Goal: Task Accomplishment & Management: Manage account settings

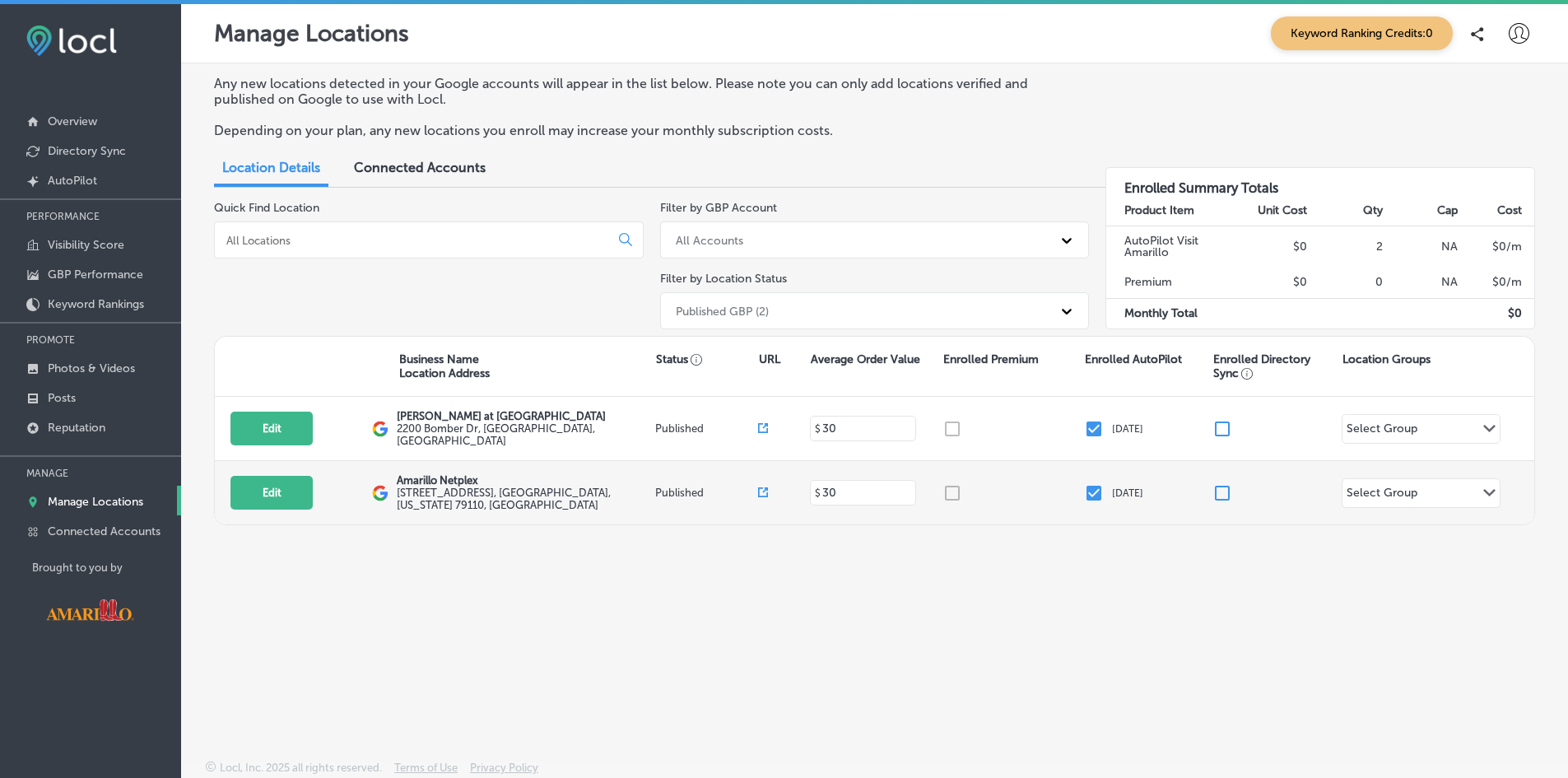
click at [450, 493] on label "[STREET_ADDRESS][US_STATE]" at bounding box center [523, 499] width 253 height 25
click at [297, 492] on button "Edit" at bounding box center [270, 492] width 82 height 34
select select "US"
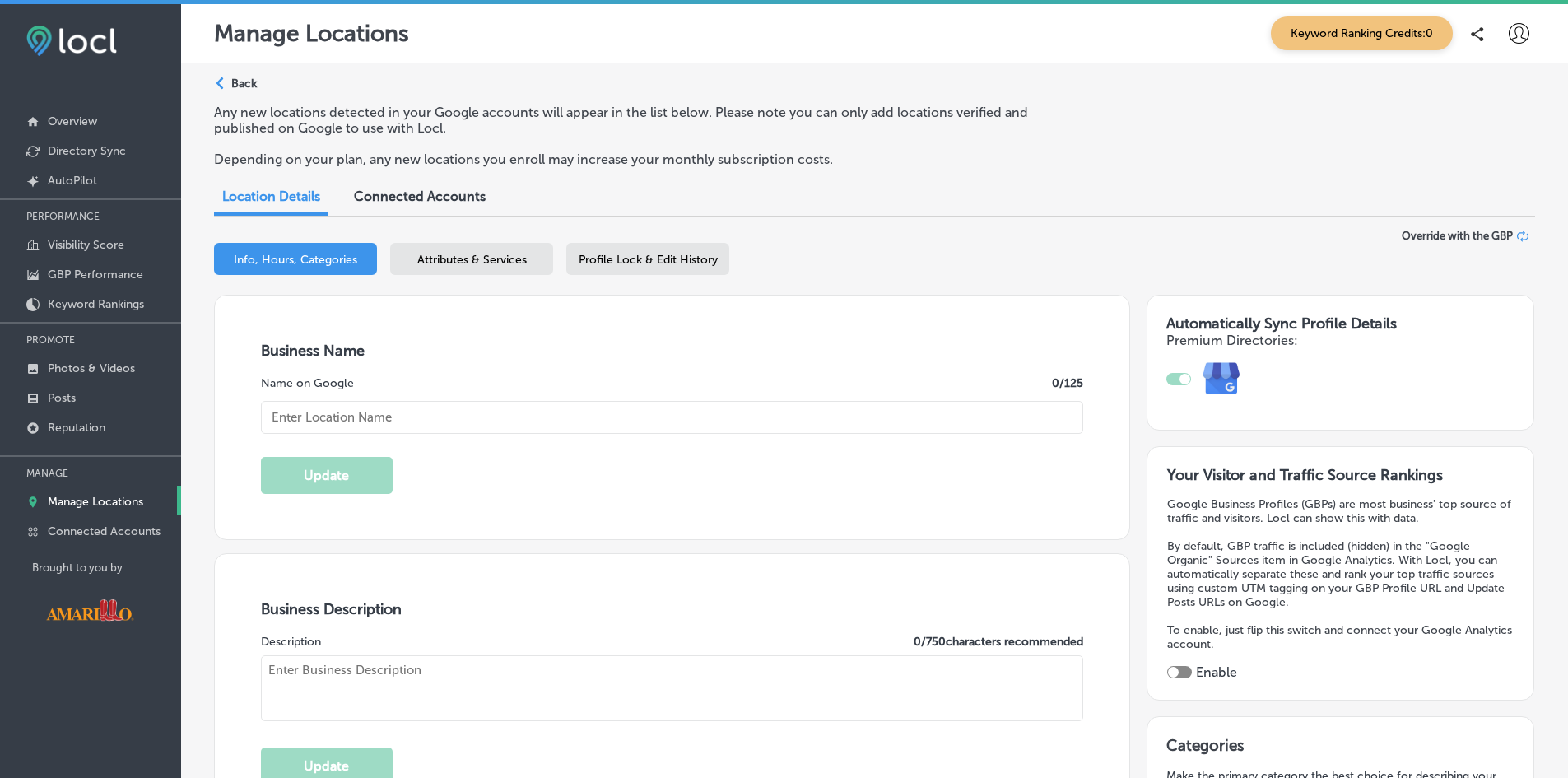
type input "Amarillo Netplex"
type textarea "Amarillo Netplex is a premier sports complex designed for athletes and enthusia…"
type input "[STREET_ADDRESS]"
type input "Amarillo"
type input "79110"
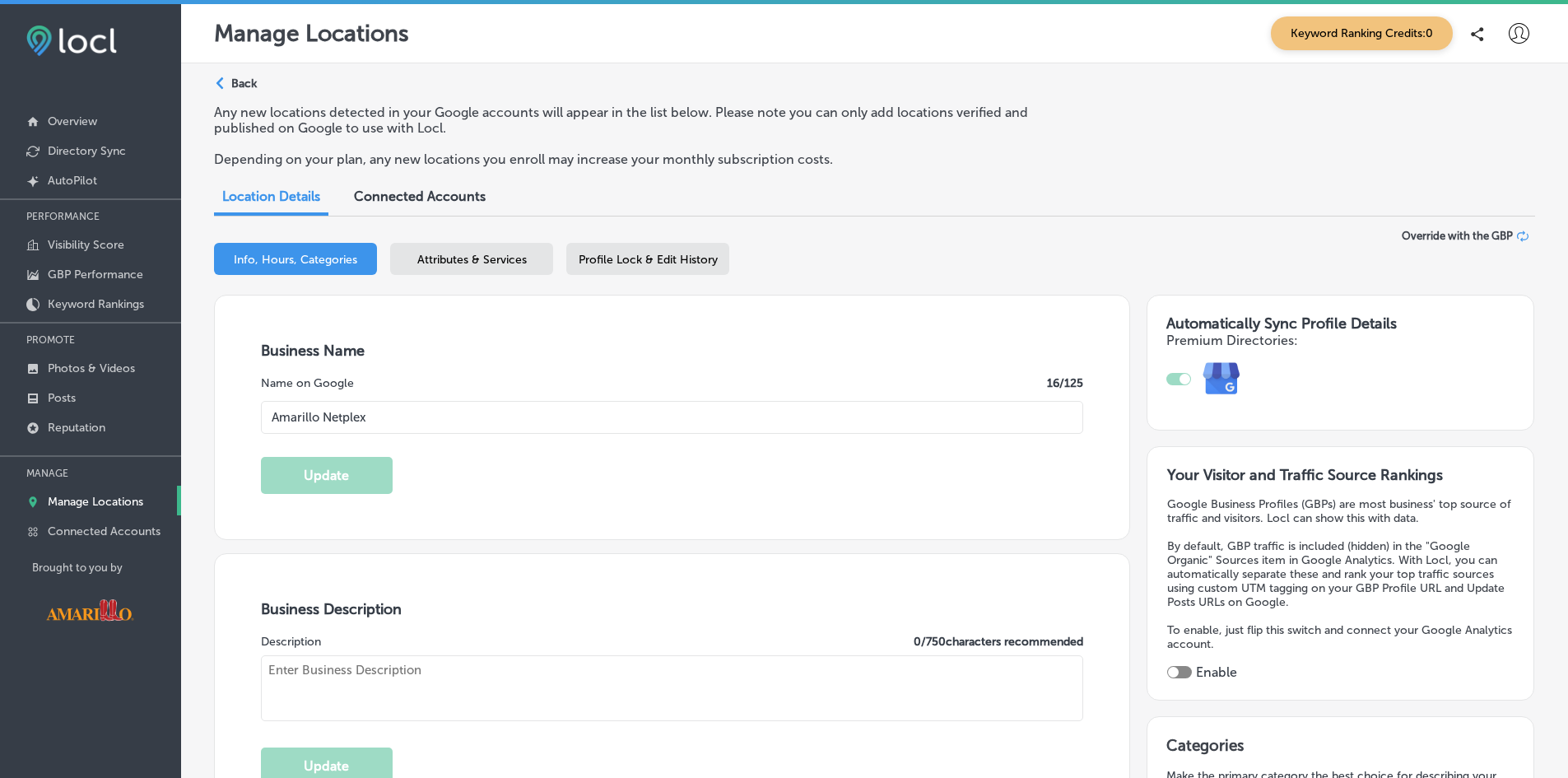
type input "US"
type input "[URL][DOMAIN_NAME]"
checkbox input "true"
type textarea "Amarillo Netplex is a premier sports complex designed for athletes and enthusia…"
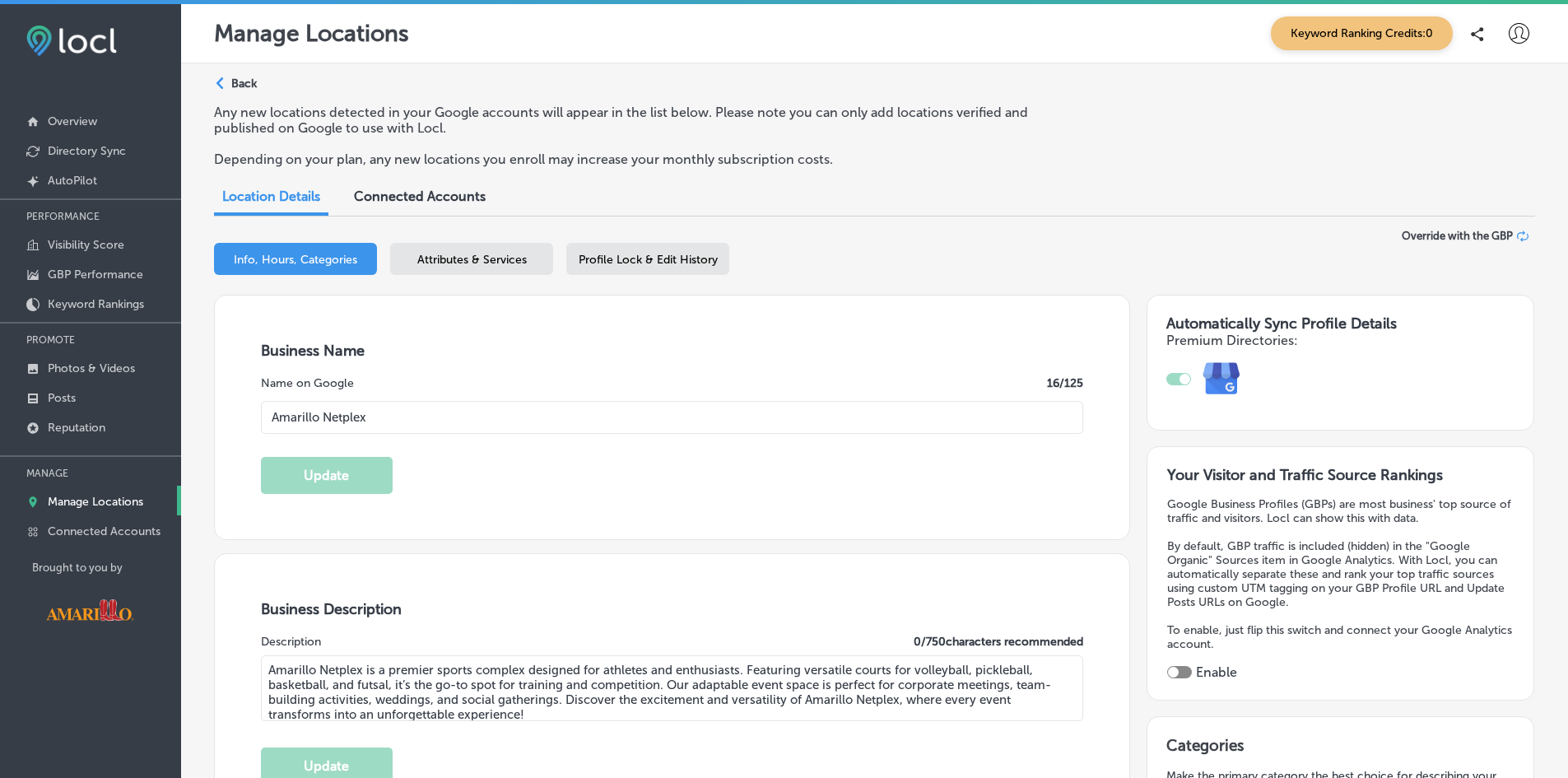
type input "[PHONE_NUMBER]"
click at [496, 258] on span "Attributes & Services" at bounding box center [472, 259] width 110 height 14
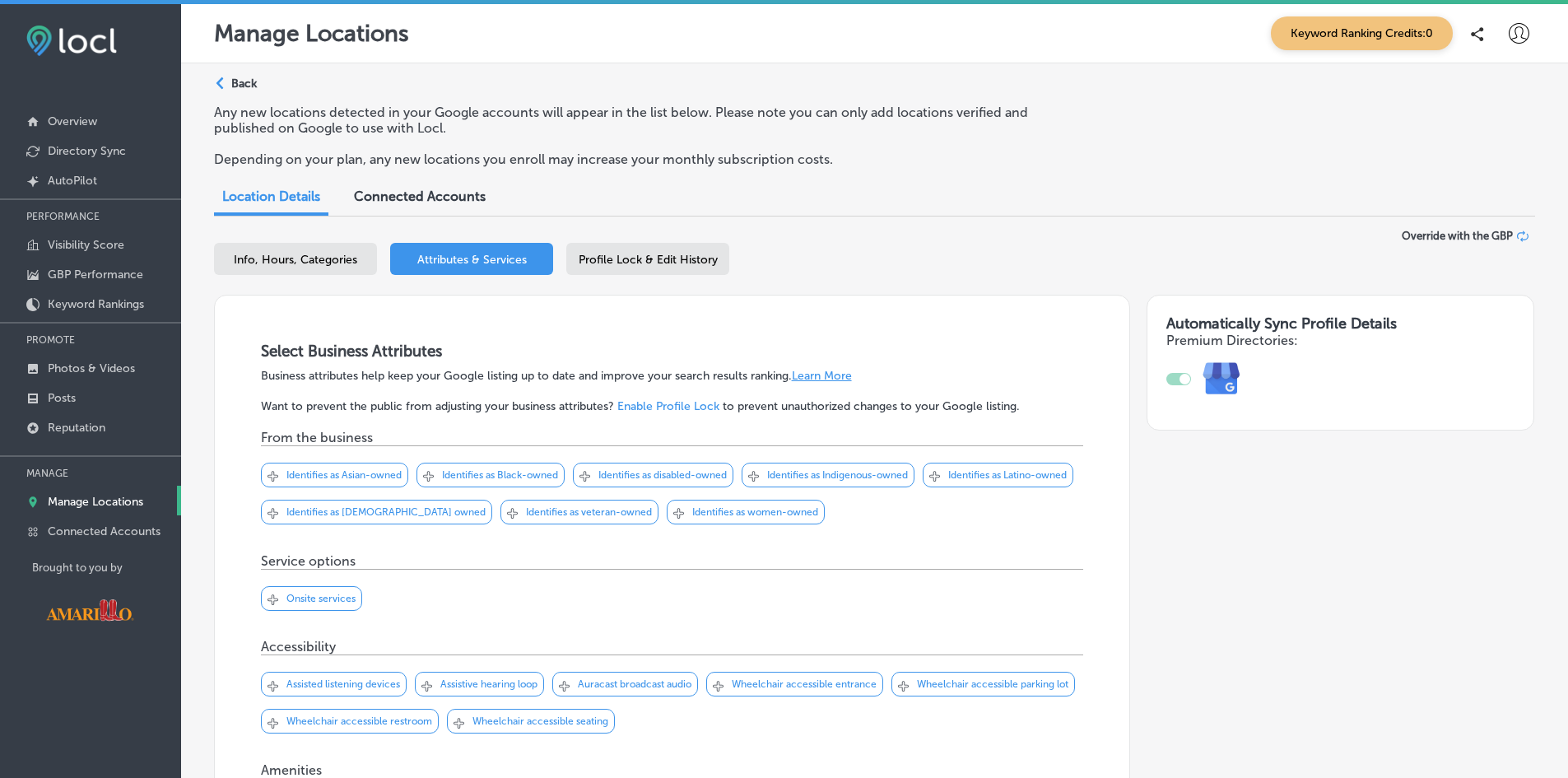
drag, startPoint x: 628, startPoint y: 259, endPoint x: 620, endPoint y: 265, distance: 10.0
click at [628, 262] on span "Profile Lock & Edit History" at bounding box center [648, 259] width 139 height 14
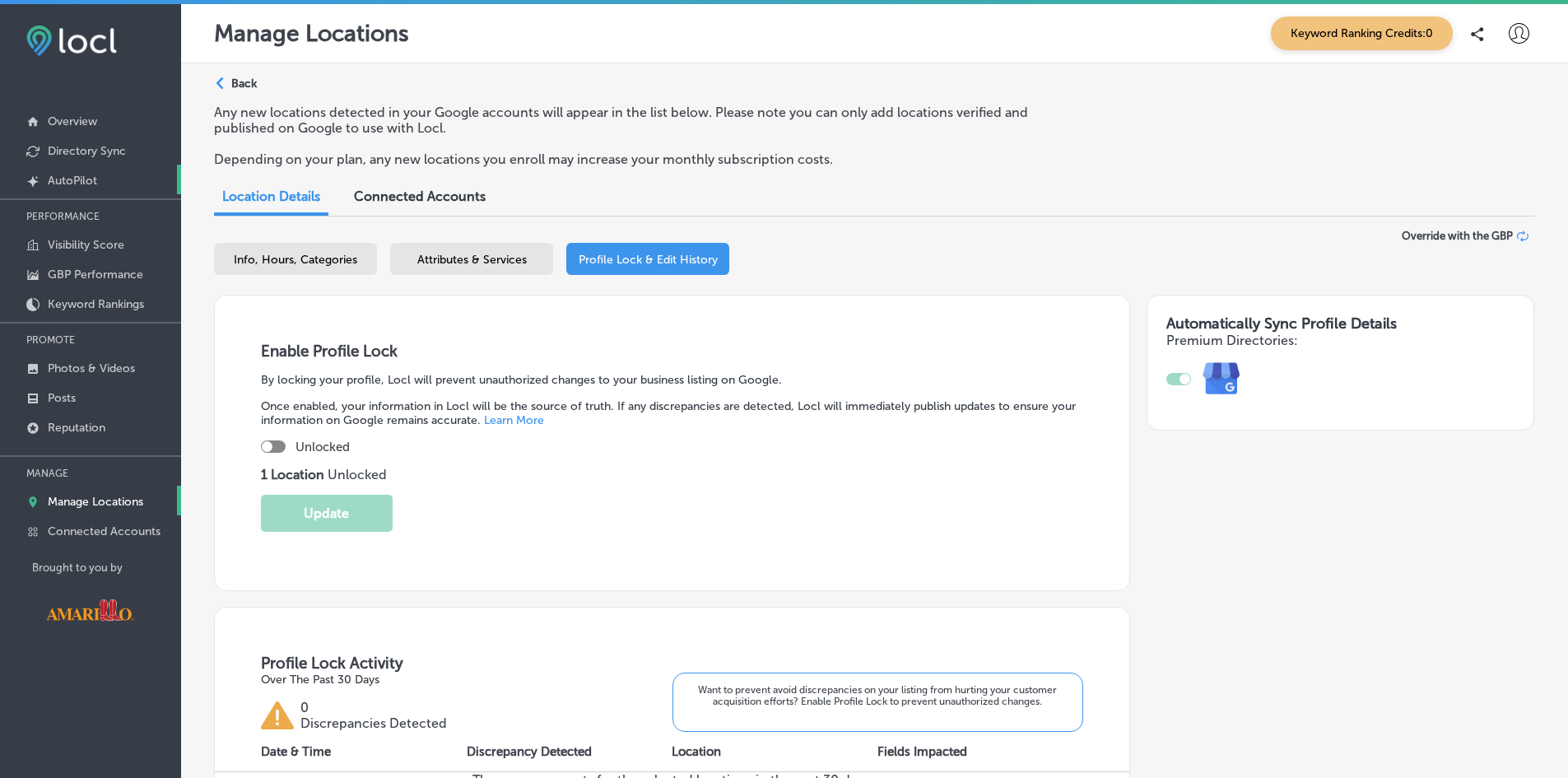
click at [60, 184] on p "AutoPilot" at bounding box center [72, 180] width 49 height 14
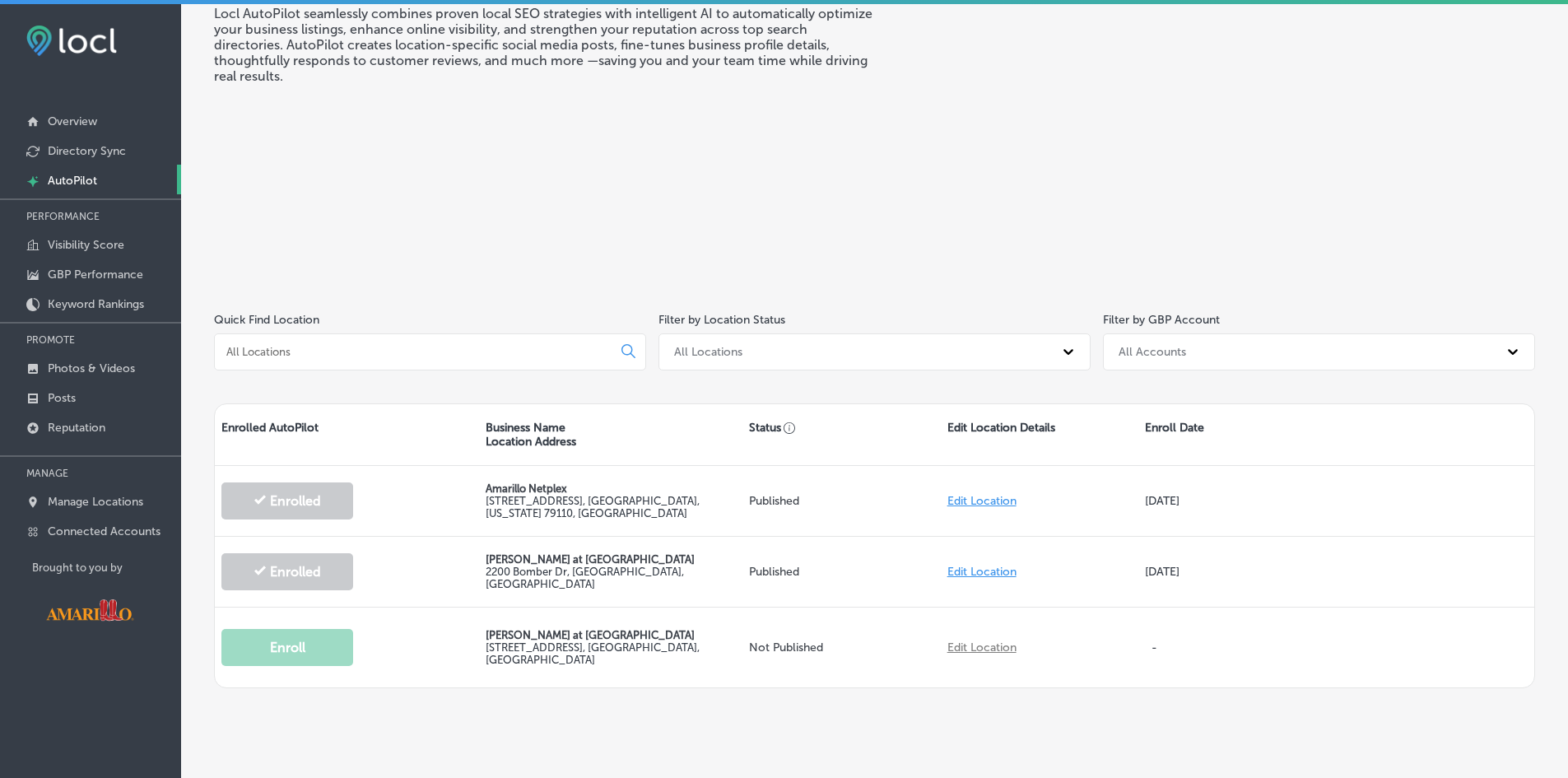
scroll to position [112, 0]
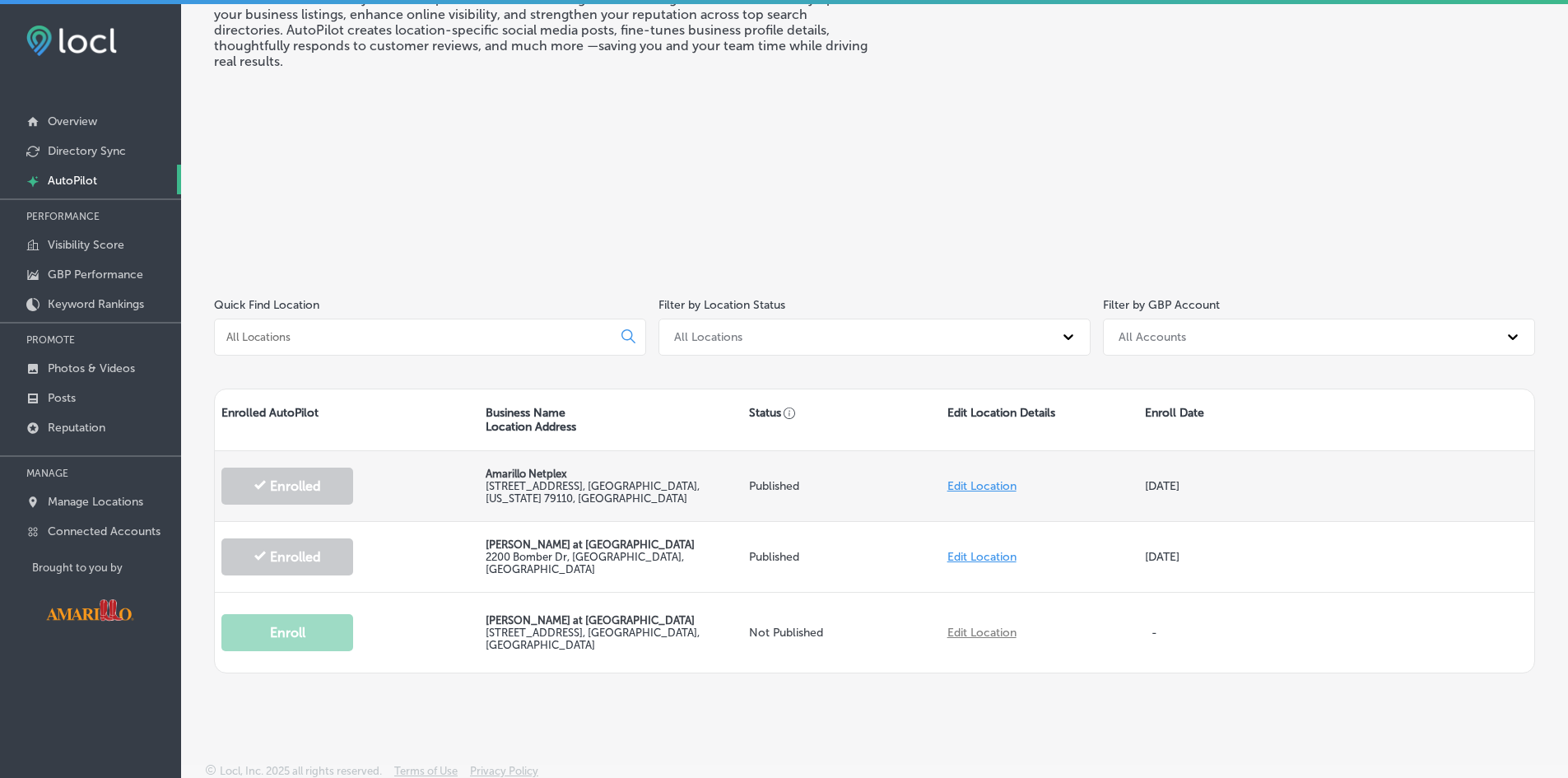
click at [527, 472] on p "Amarillo Netplex" at bounding box center [610, 474] width 251 height 13
click at [970, 489] on link "Edit Location" at bounding box center [982, 486] width 69 height 14
select select "US"
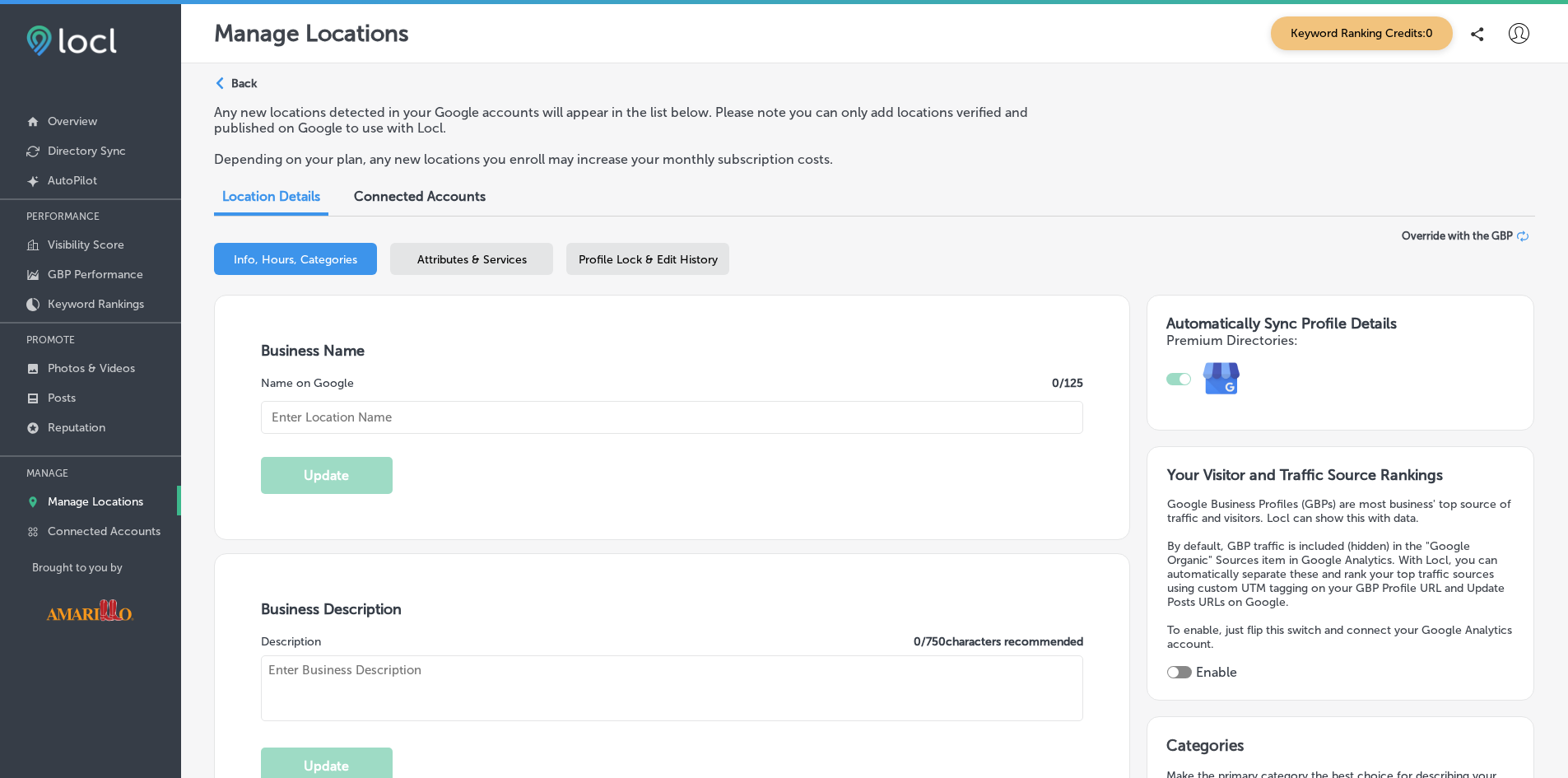
type input "Amarillo Netplex"
type textarea "Amarillo Netplex is a premier sports complex designed for athletes and enthusia…"
type input "[STREET_ADDRESS]"
type input "Amarillo"
type input "79110"
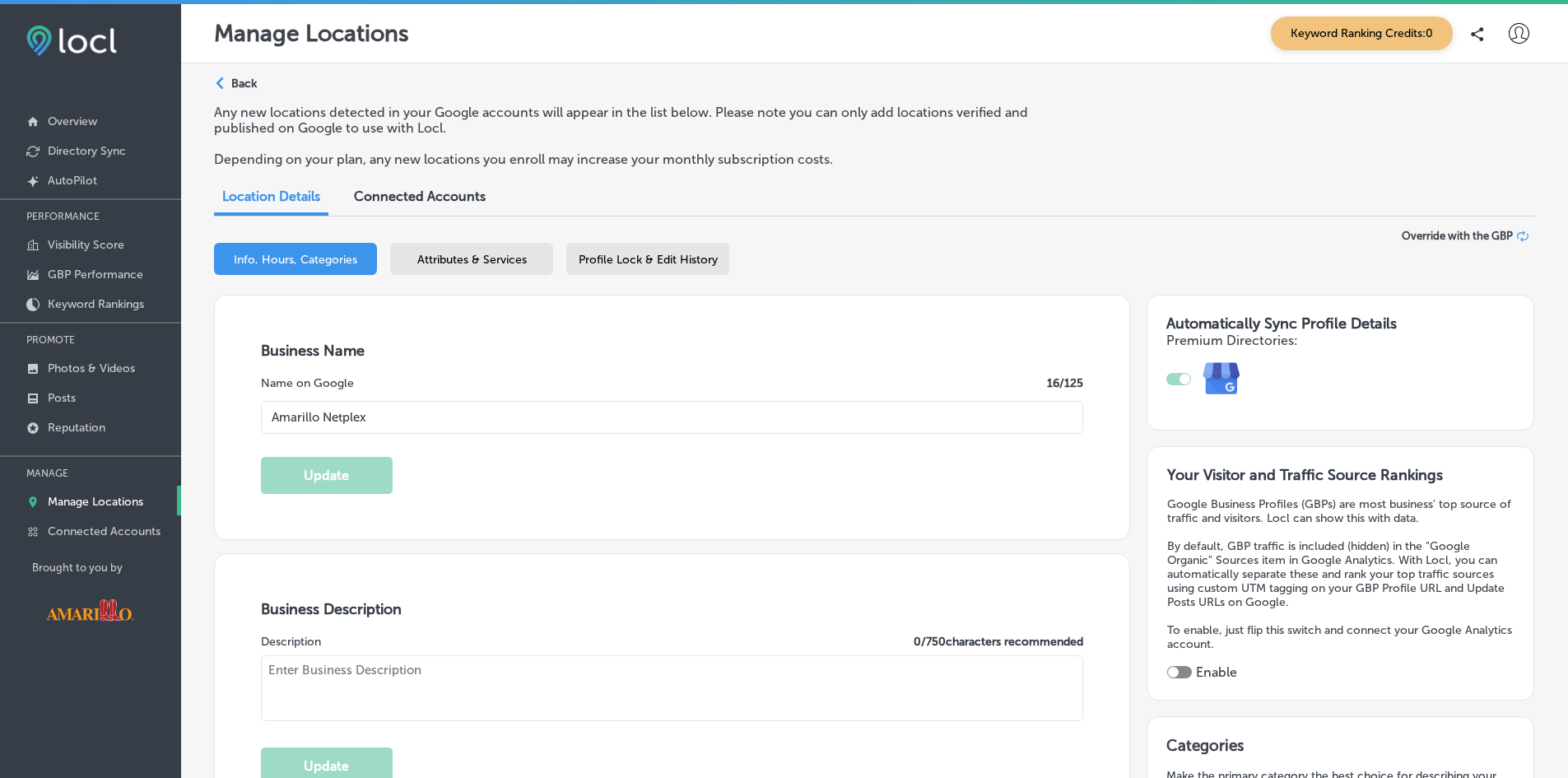
type input "US"
type input "[URL][DOMAIN_NAME]"
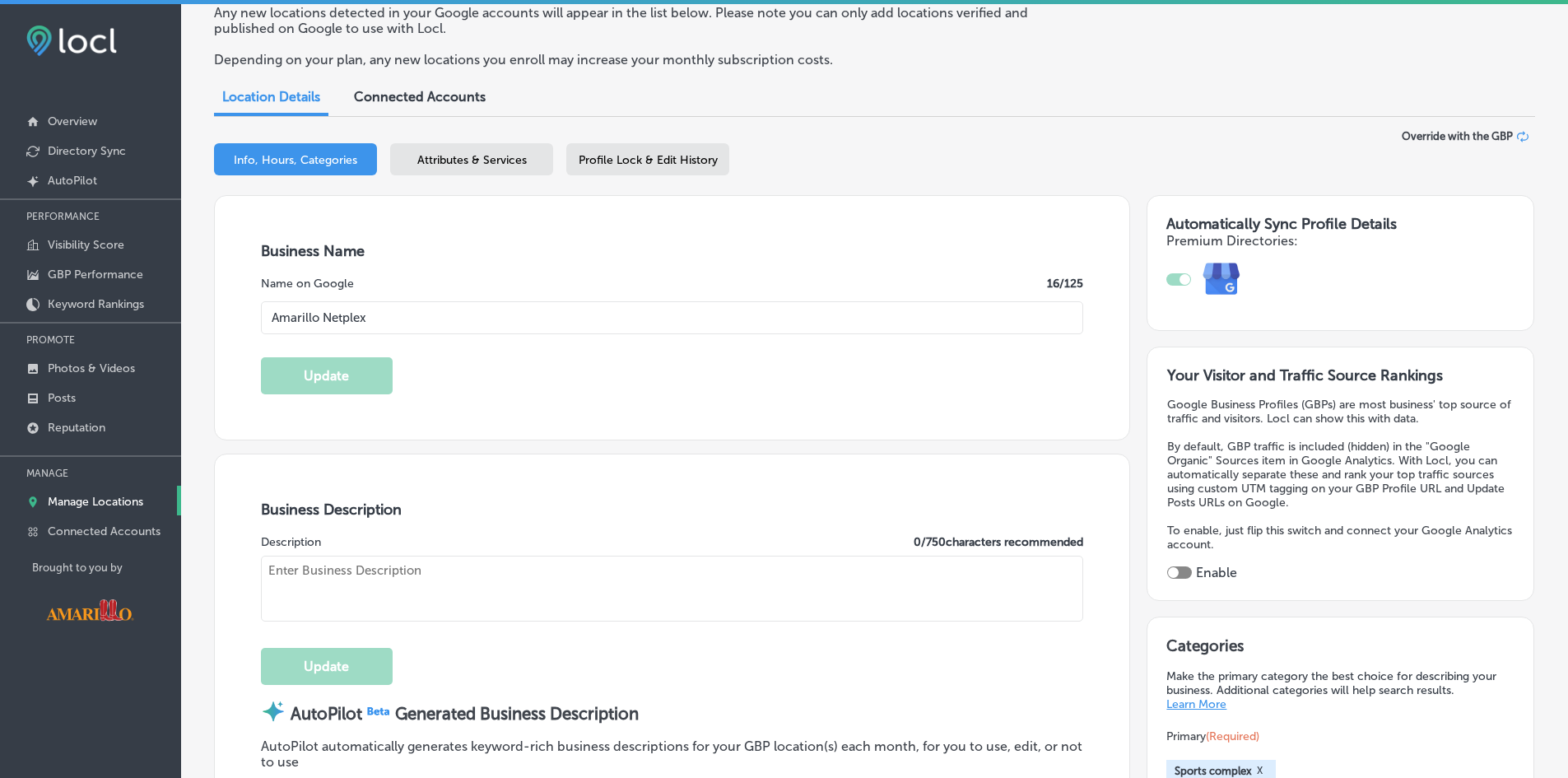
scroll to position [246, 0]
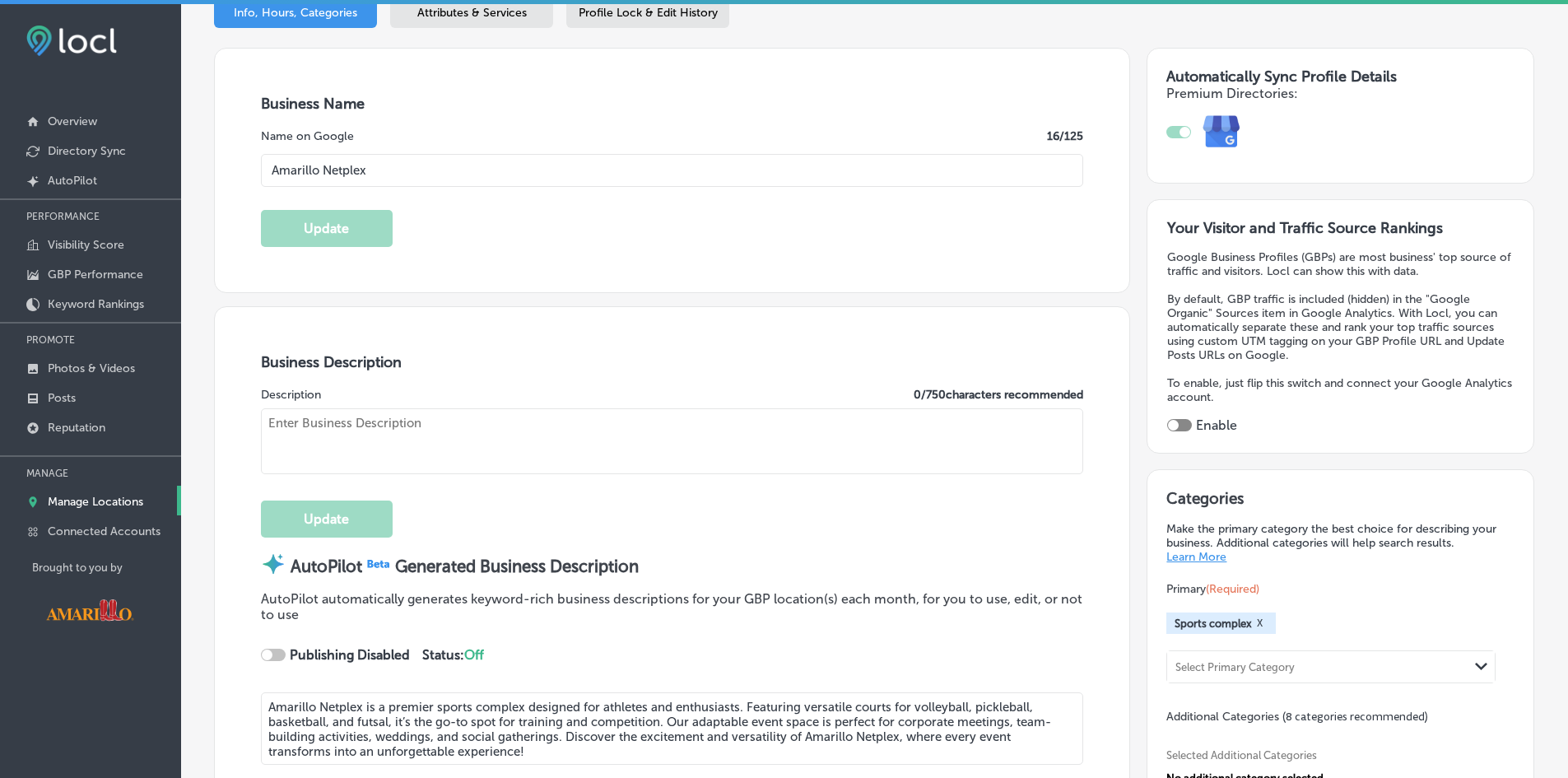
checkbox input "true"
type textarea "Amarillo Netplex is a premier sports complex designed for athletes and enthusia…"
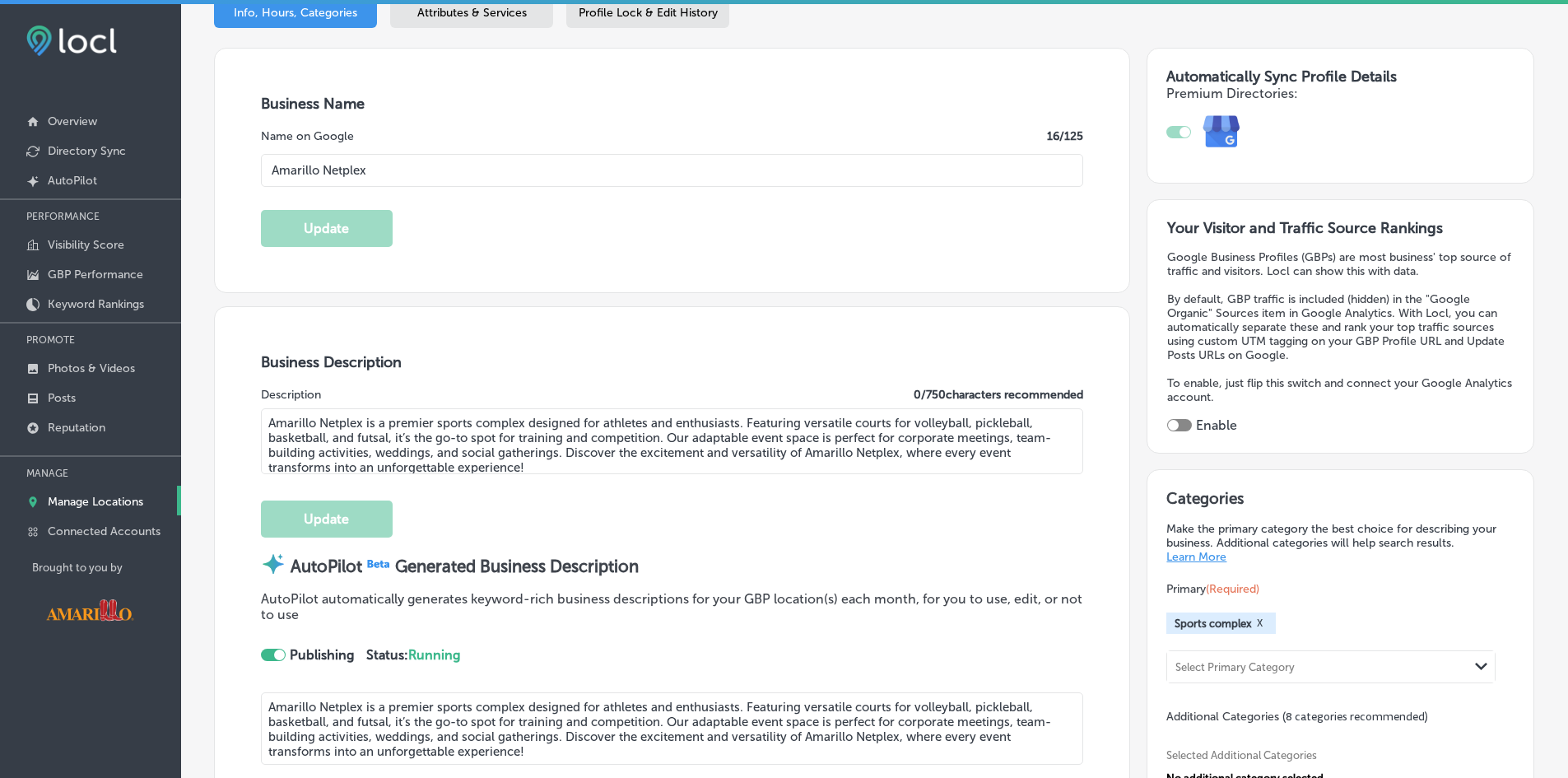
type input "[PHONE_NUMBER]"
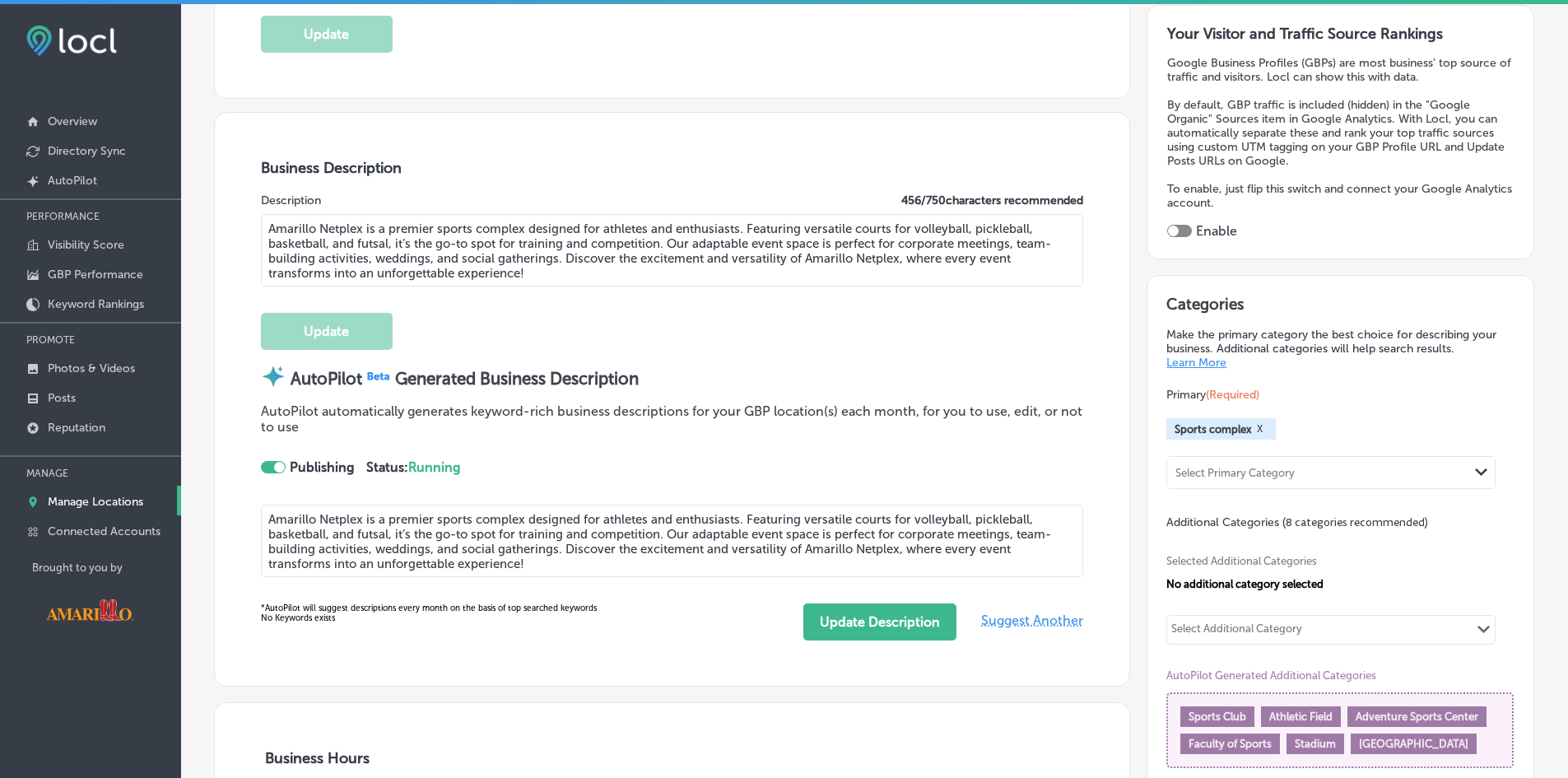
scroll to position [414, 0]
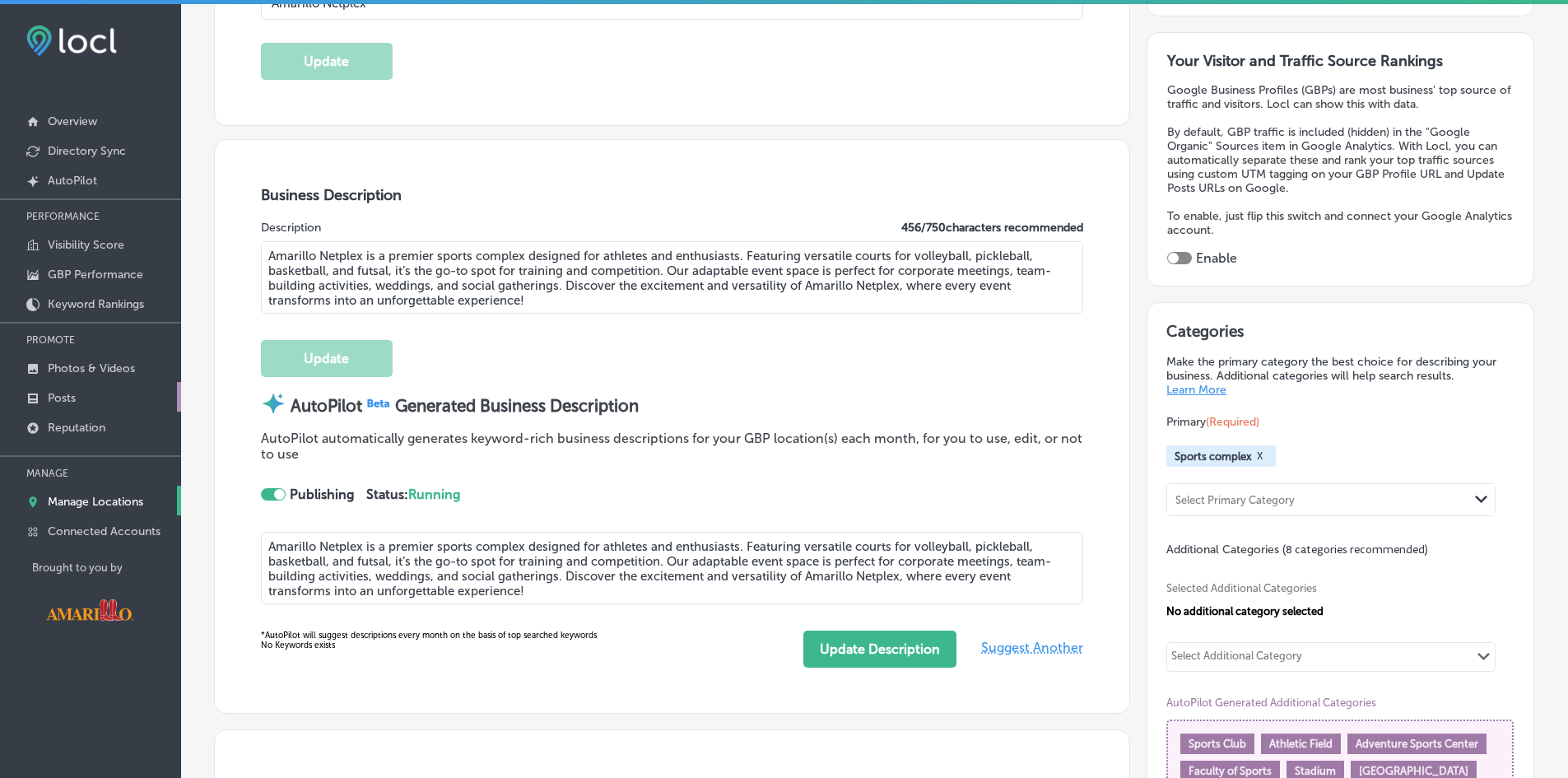
click at [60, 400] on p "Posts" at bounding box center [62, 398] width 28 height 14
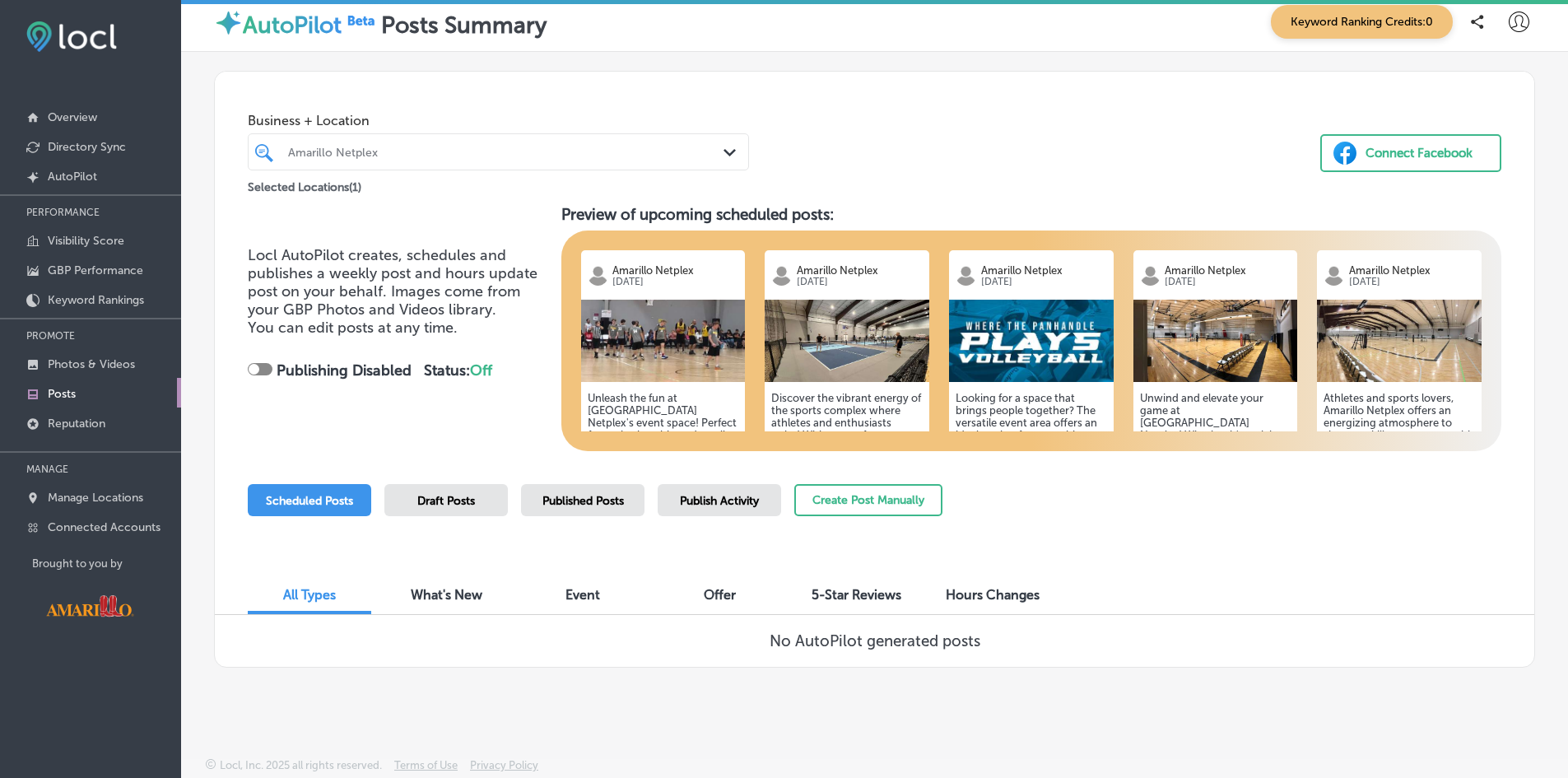
scroll to position [10, 0]
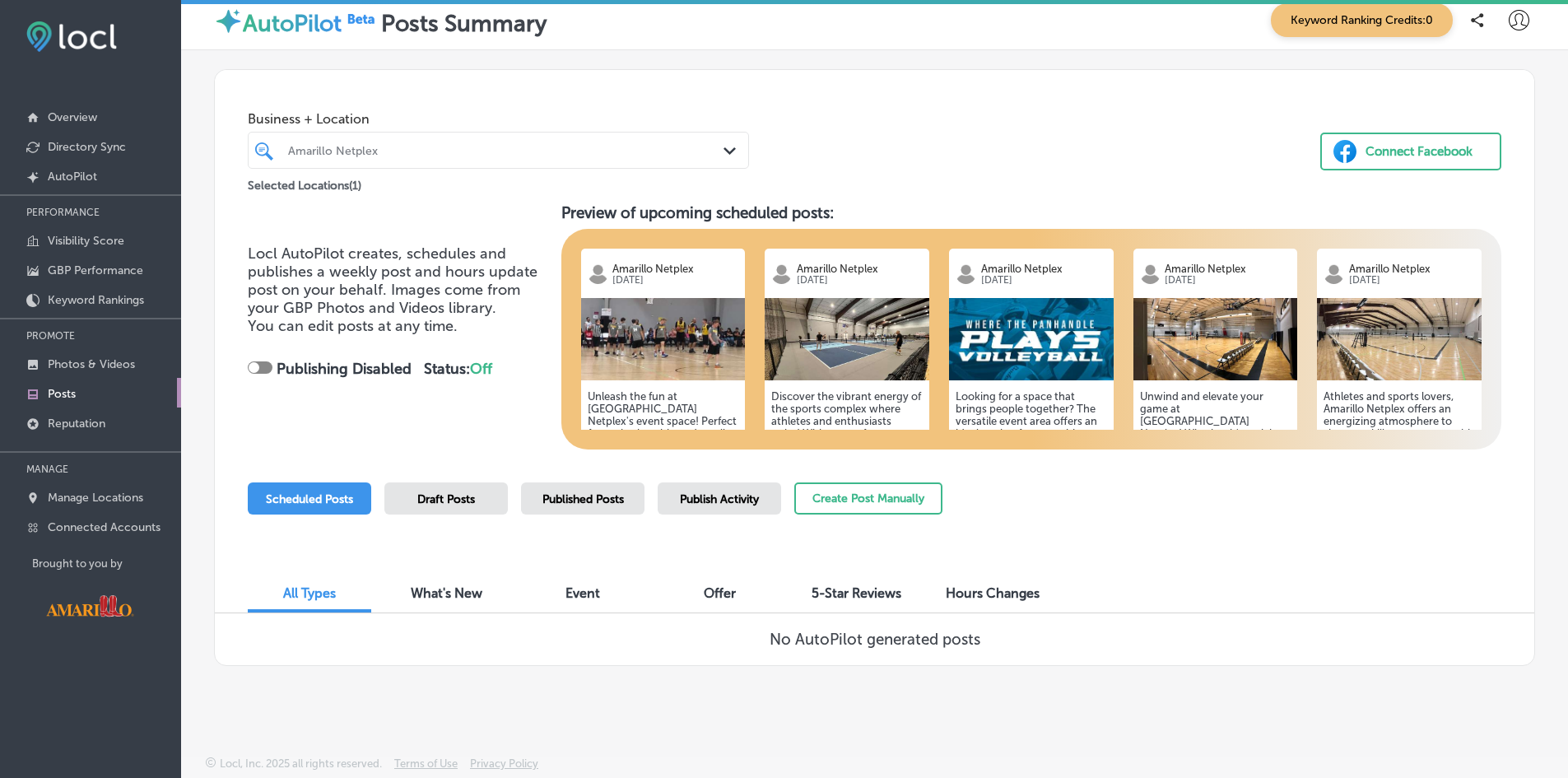
click at [877, 600] on span "5-Star Reviews" at bounding box center [856, 593] width 90 height 15
click at [870, 506] on button "Create Post Manually" at bounding box center [868, 498] width 148 height 32
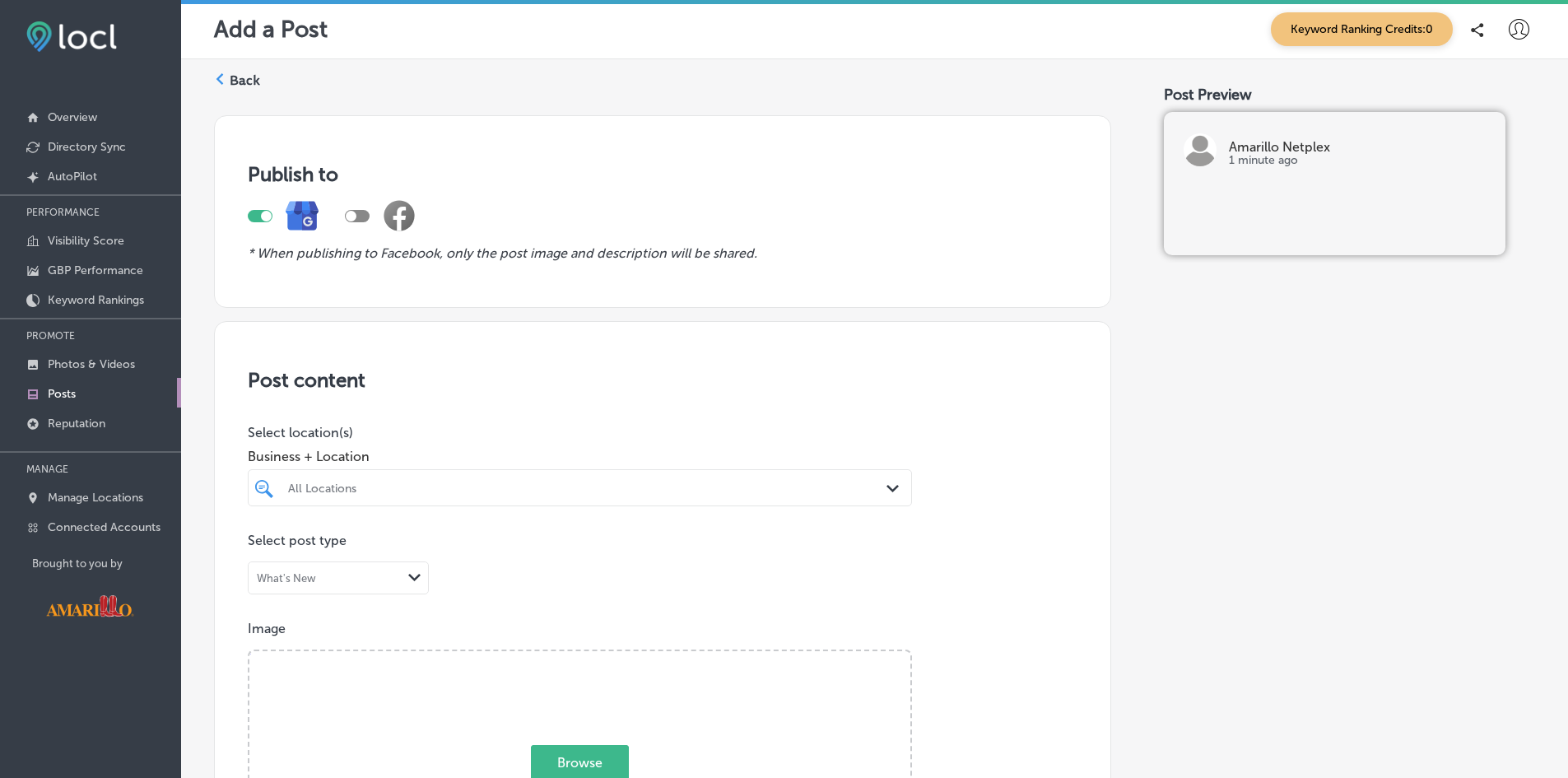
click at [267, 219] on div at bounding box center [266, 216] width 11 height 11
checkbox input "false"
click at [237, 77] on label "Back" at bounding box center [245, 80] width 31 height 18
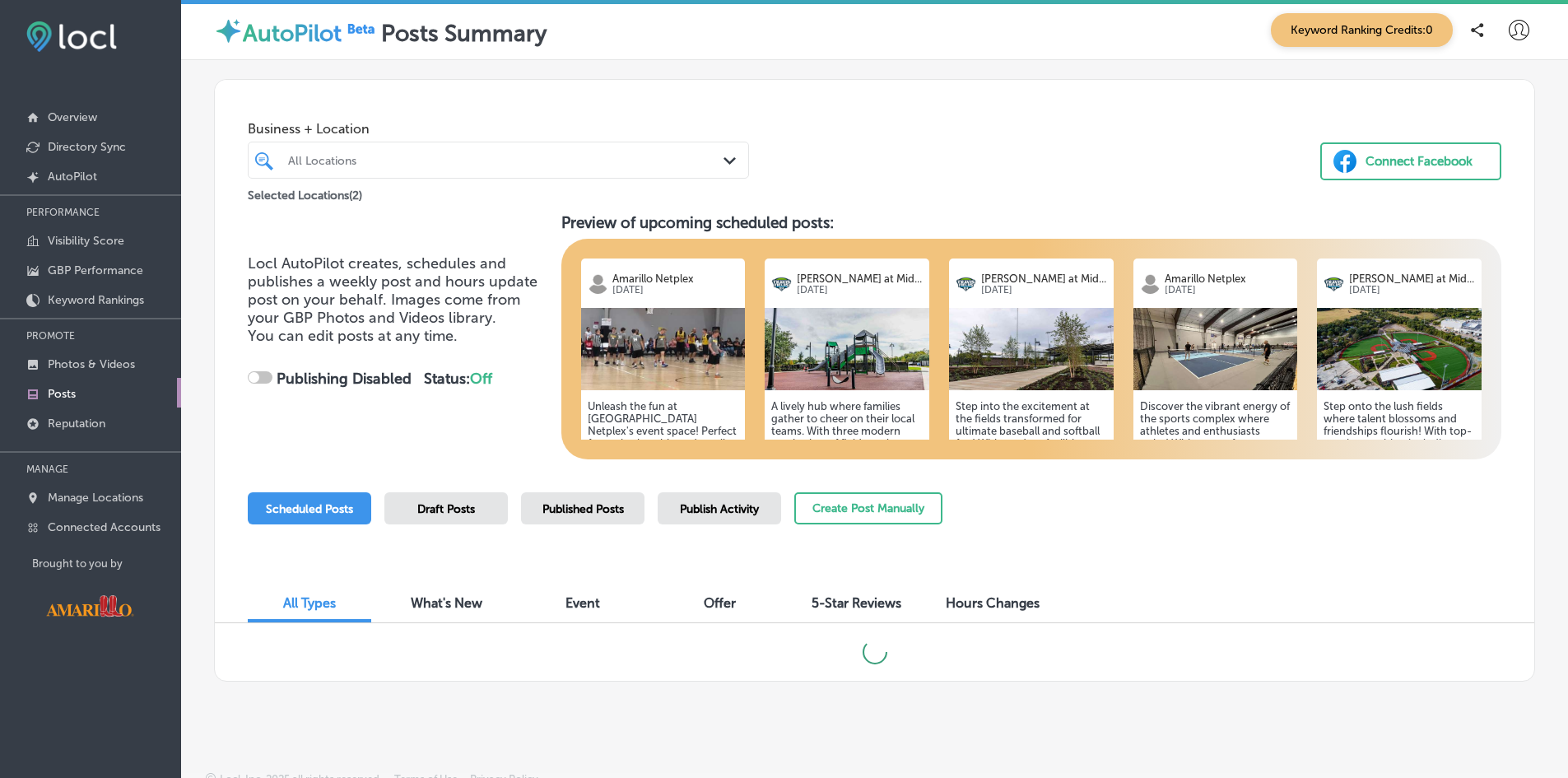
click at [842, 604] on span "5-Star Reviews" at bounding box center [856, 603] width 90 height 15
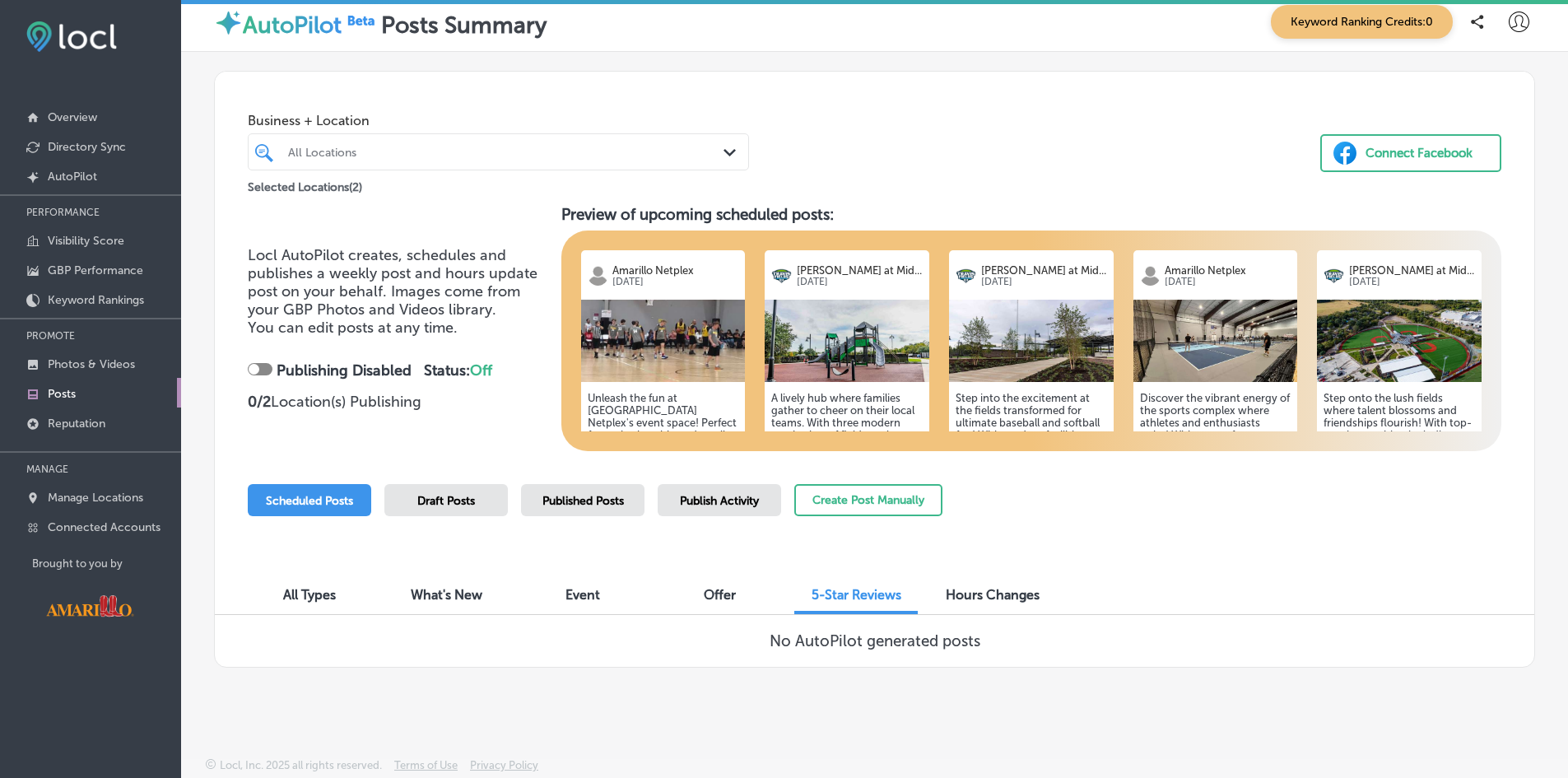
scroll to position [10, 0]
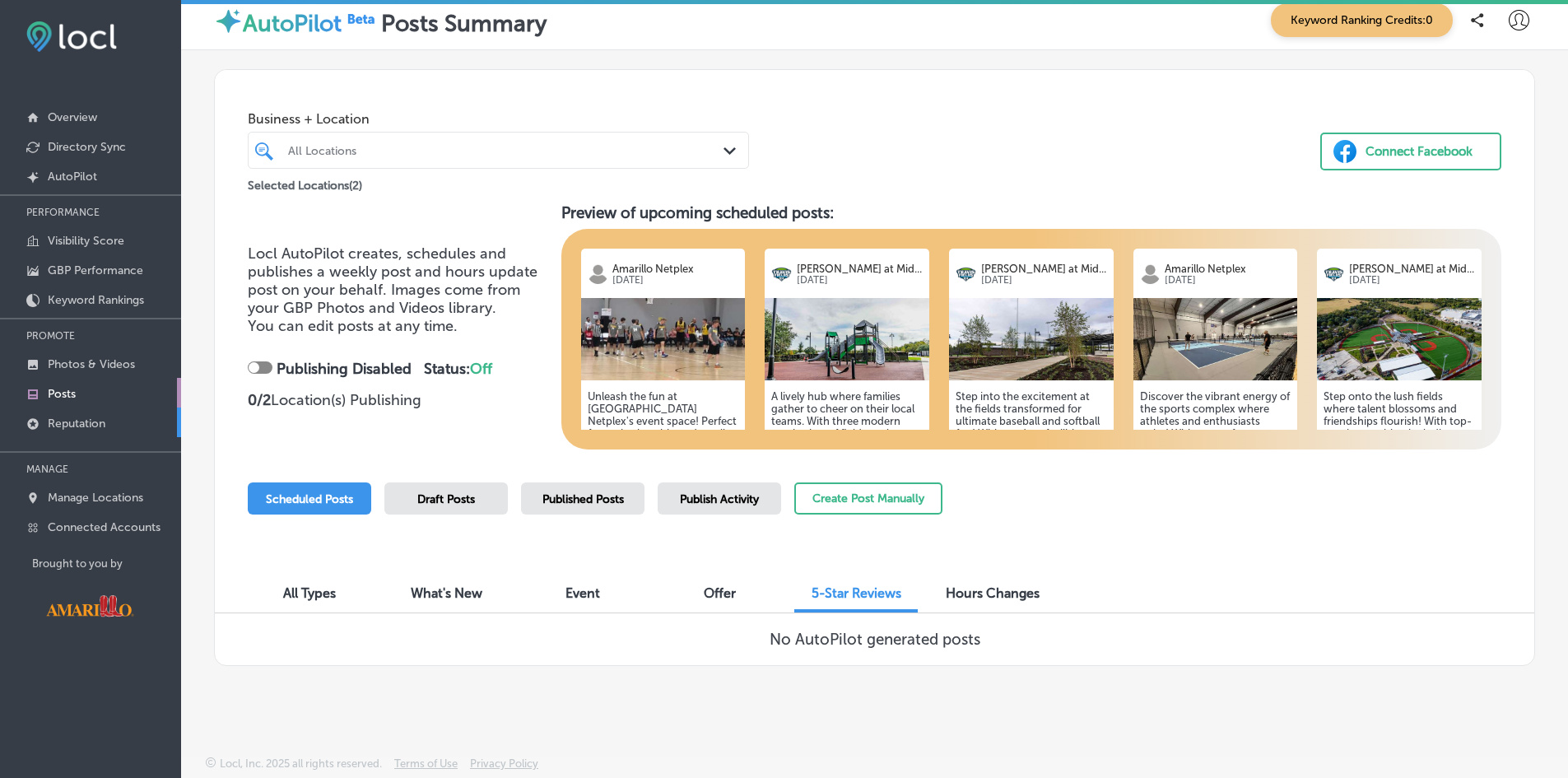
click at [87, 425] on p "Reputation" at bounding box center [77, 424] width 58 height 14
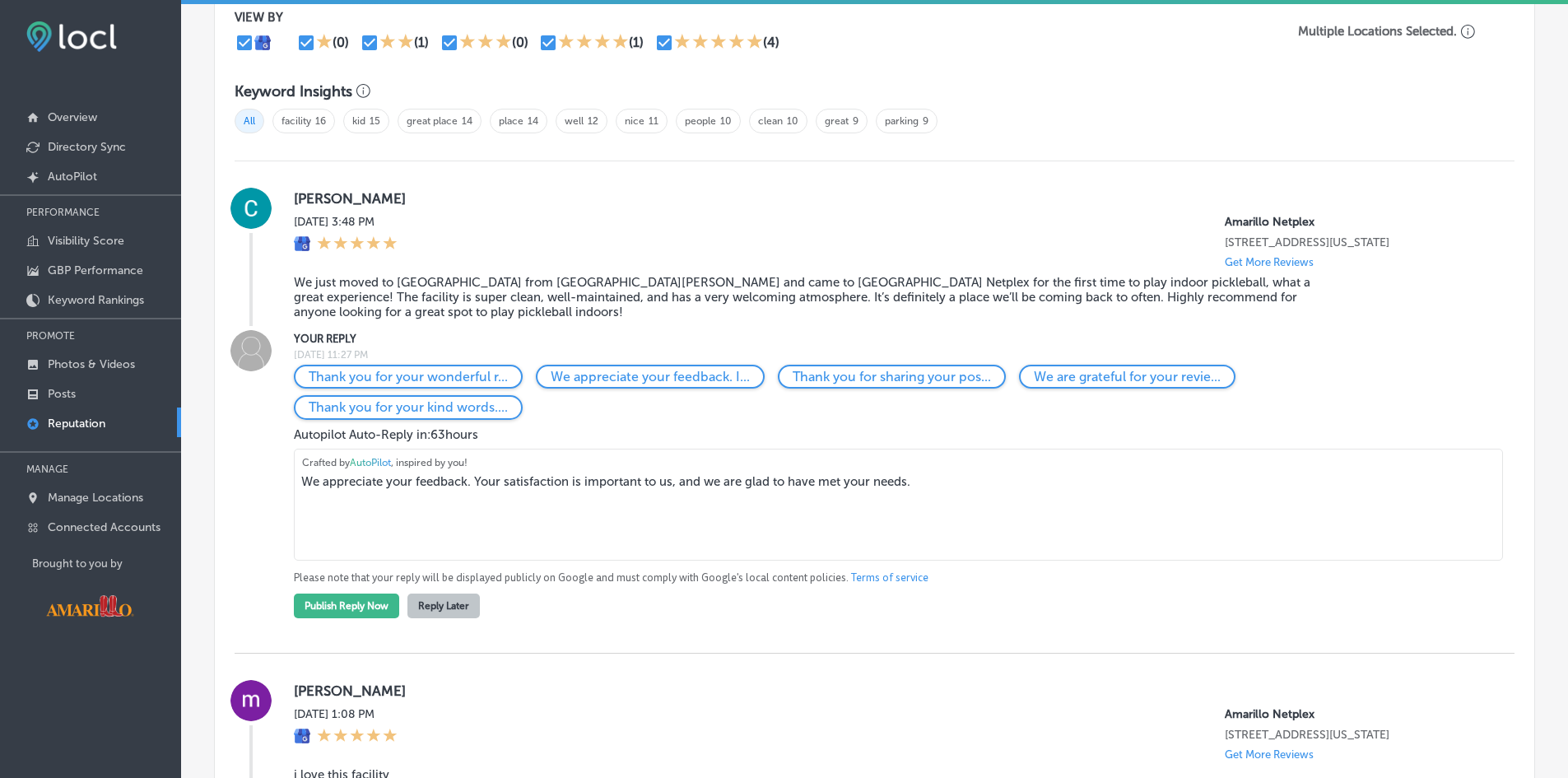
scroll to position [1070, 0]
click at [472, 616] on button "Reply Later" at bounding box center [443, 606] width 72 height 25
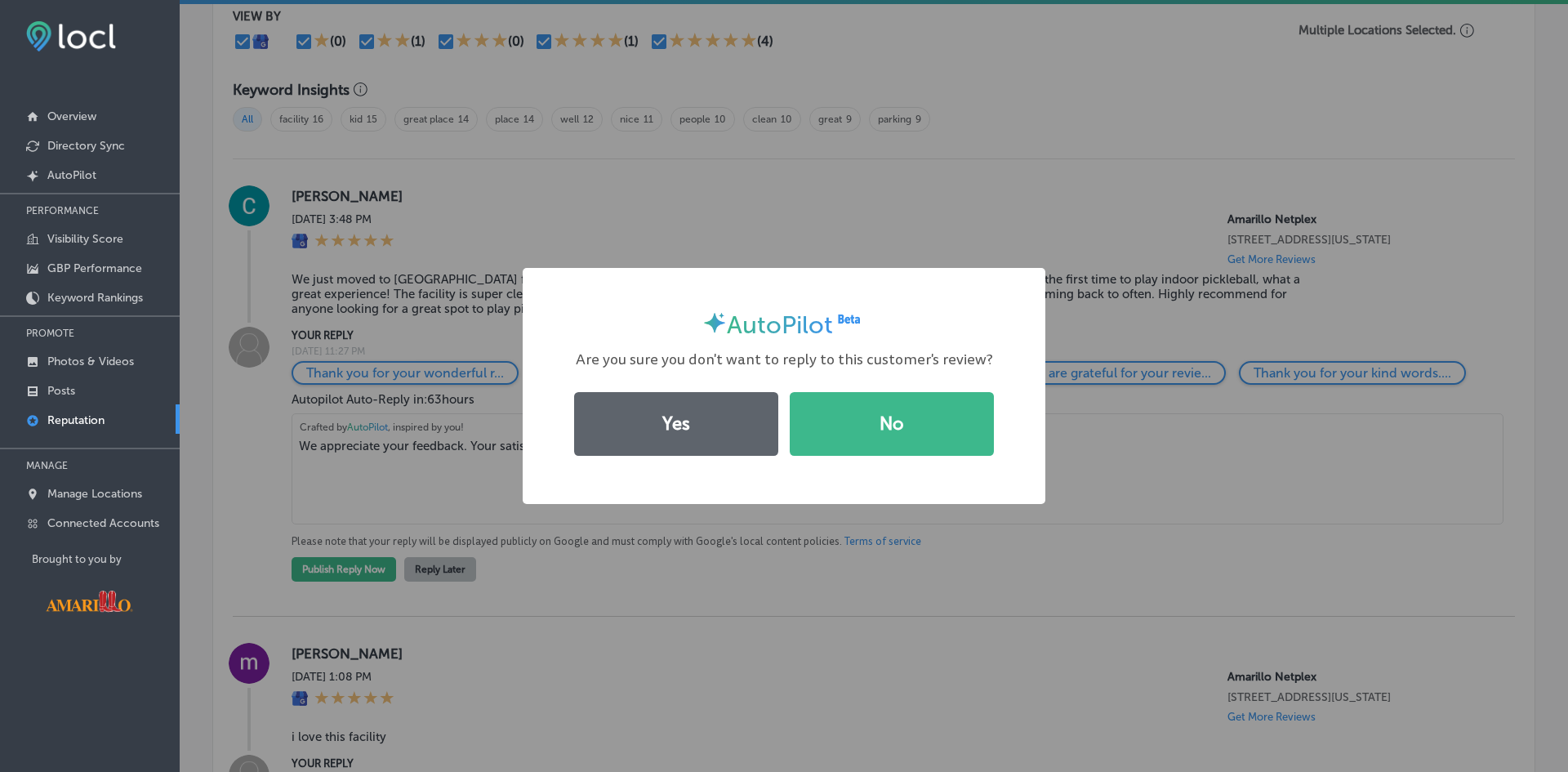
click at [703, 436] on button "Yes" at bounding box center [677, 423] width 204 height 64
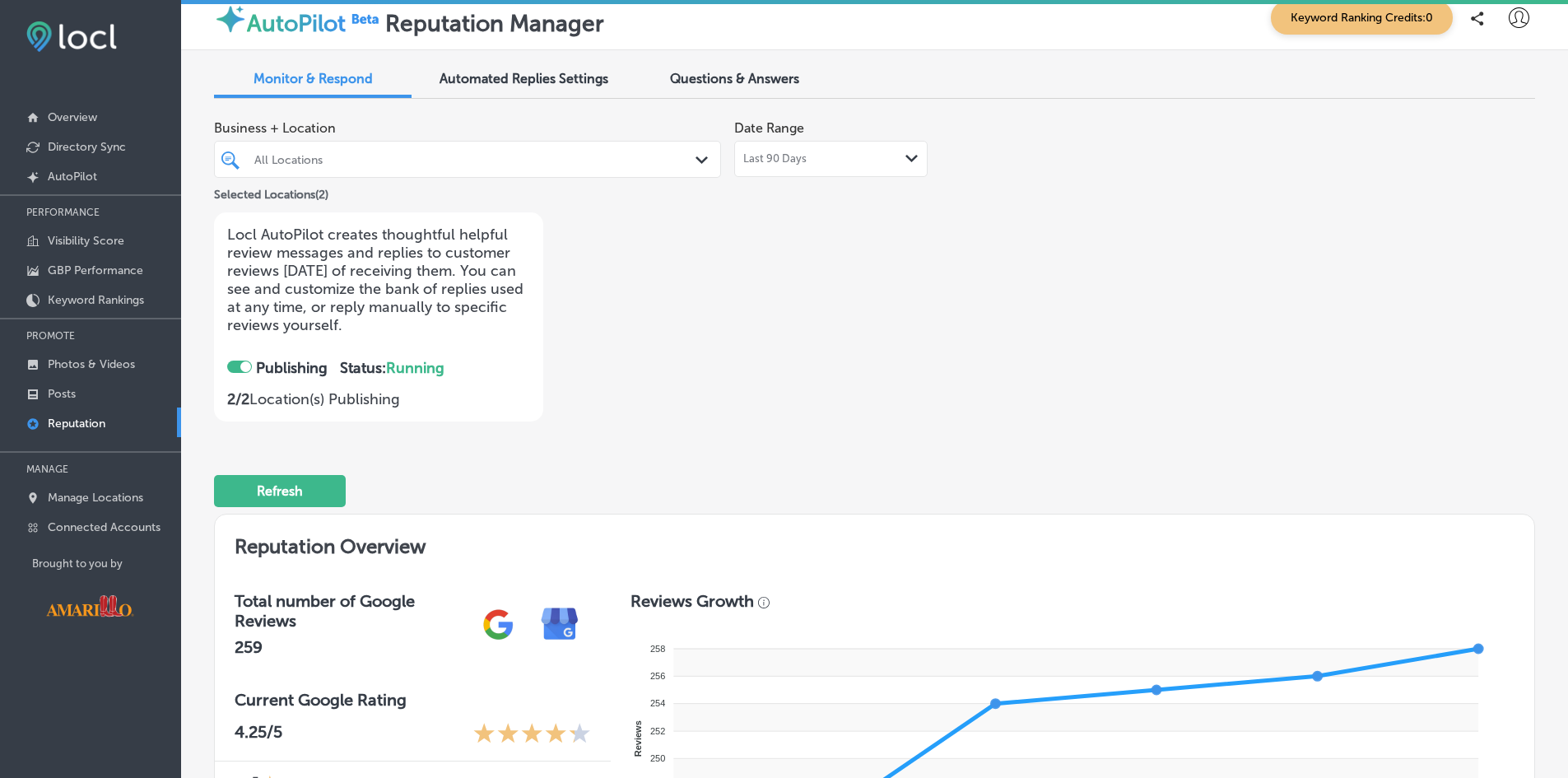
scroll to position [0, 0]
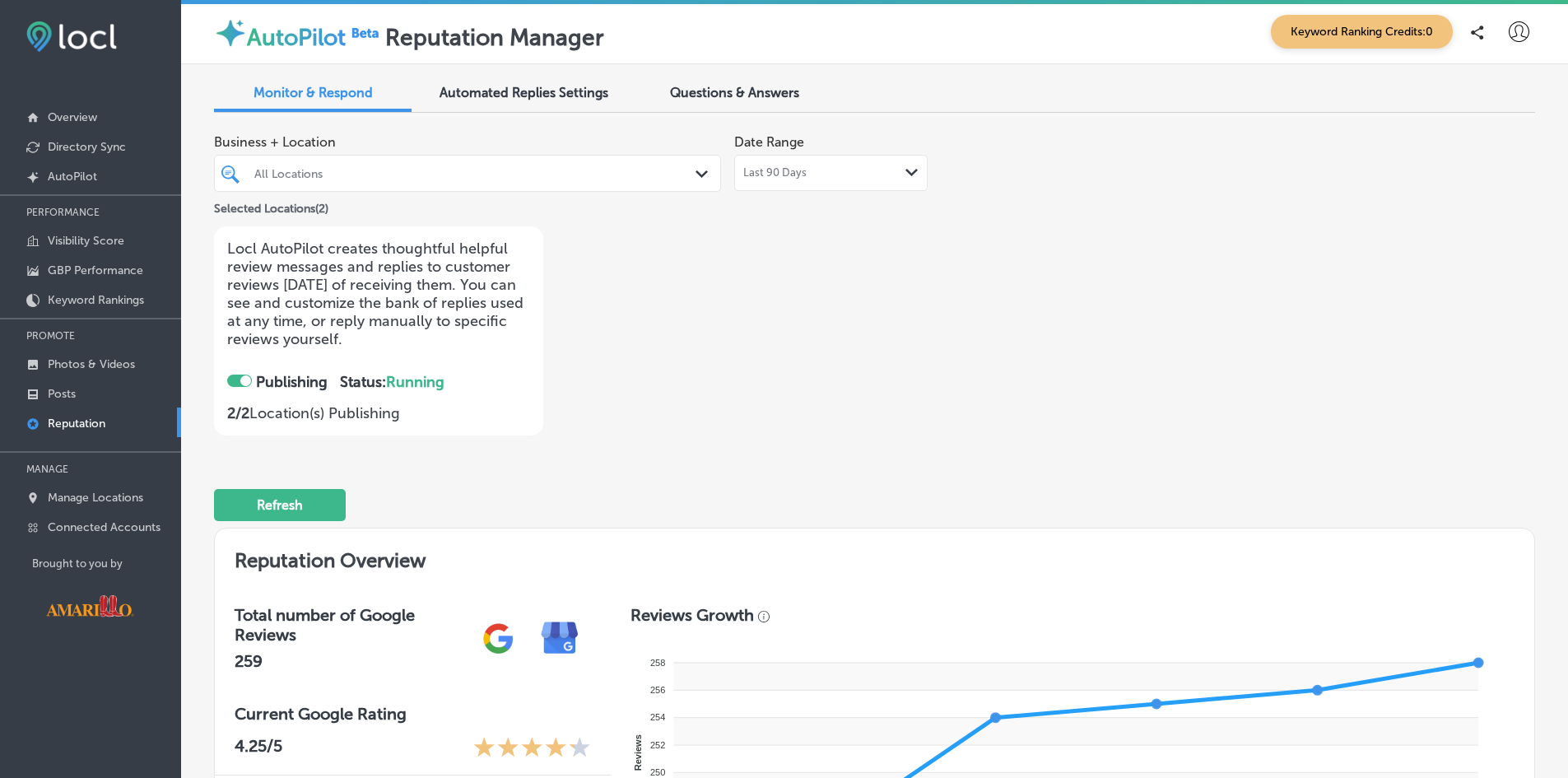
click at [243, 378] on div at bounding box center [245, 380] width 11 height 11
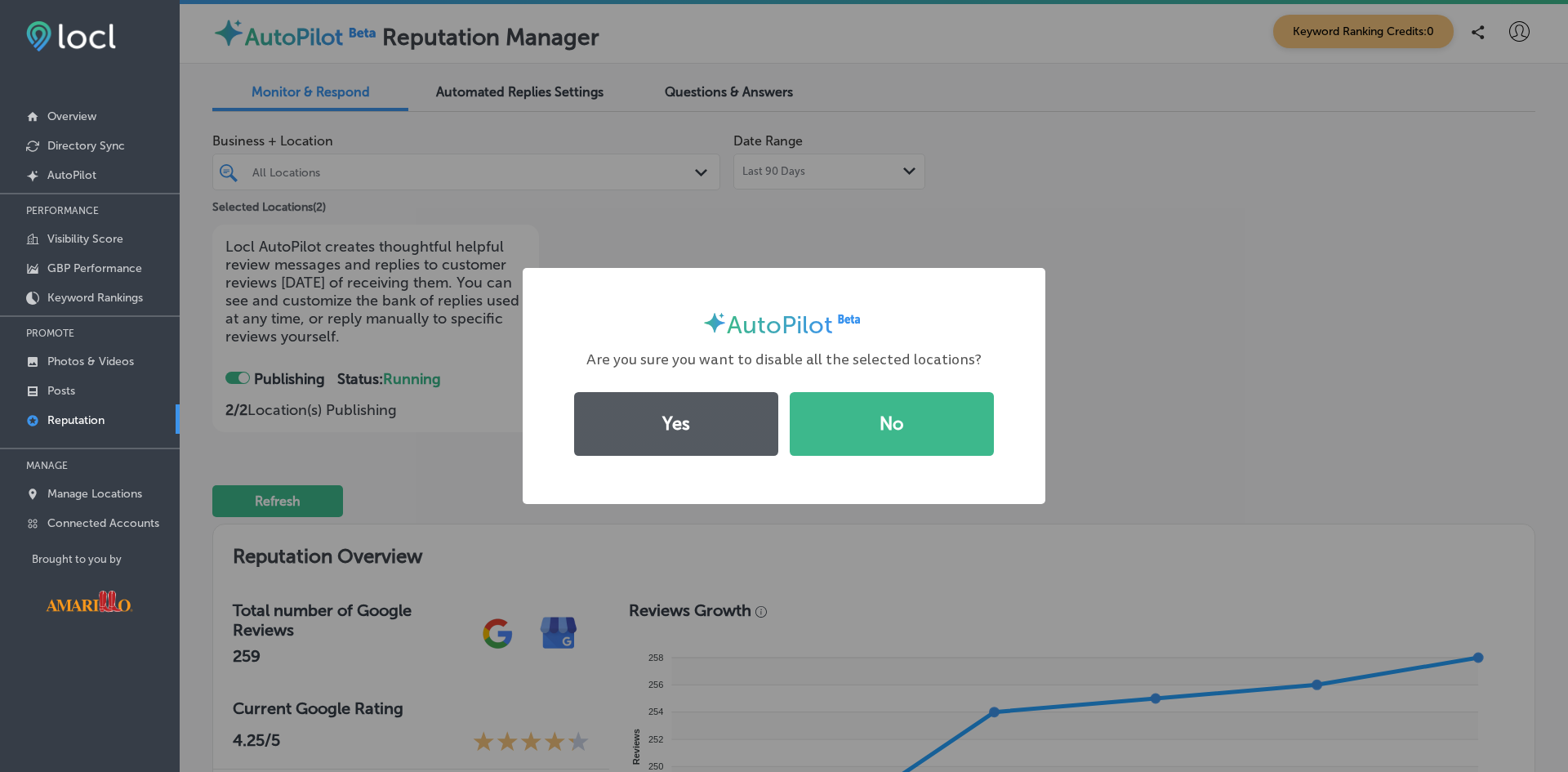
click at [694, 426] on button "Yes" at bounding box center [677, 423] width 204 height 64
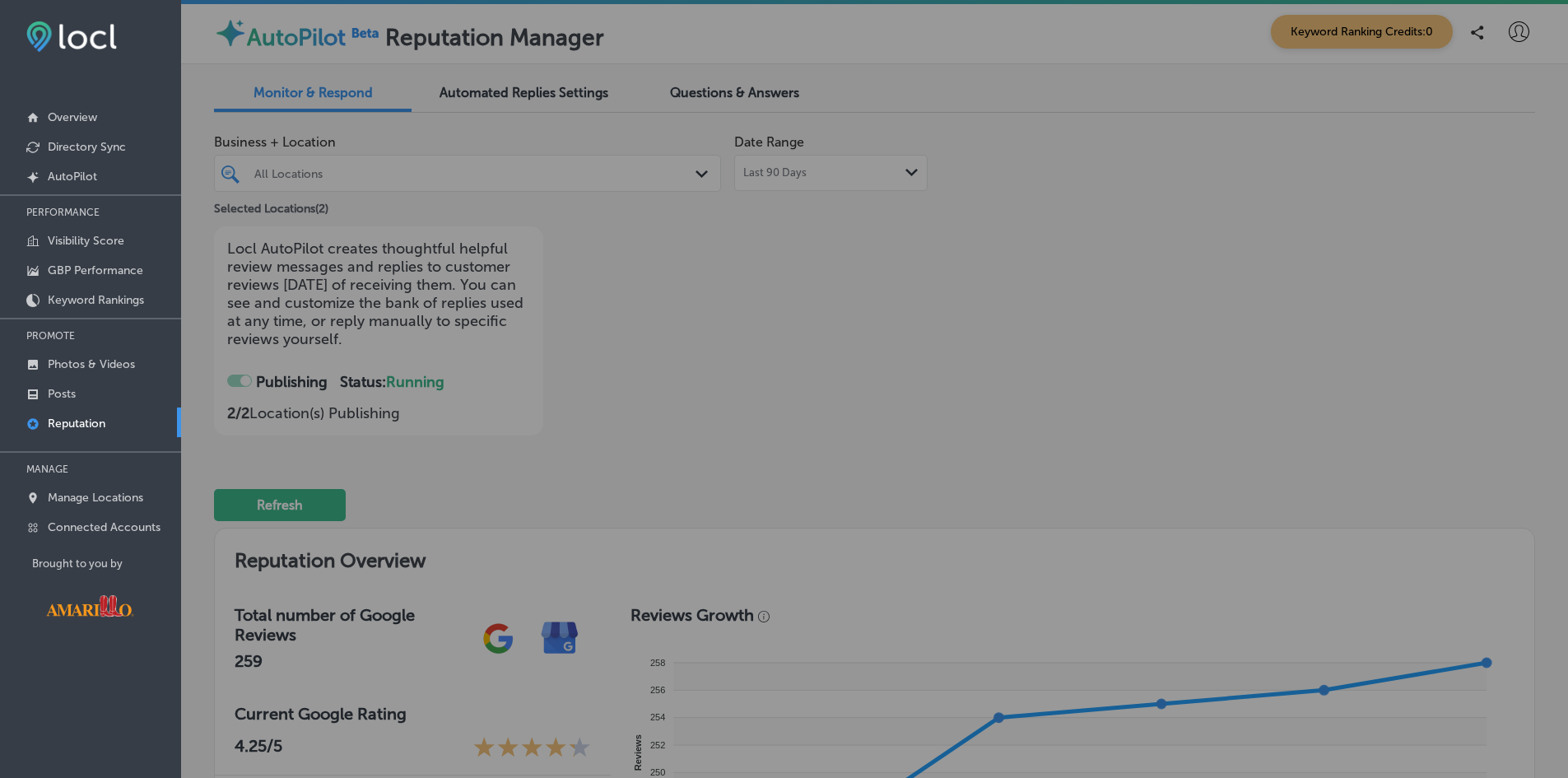
checkbox input "false"
